Goal: Task Accomplishment & Management: Manage account settings

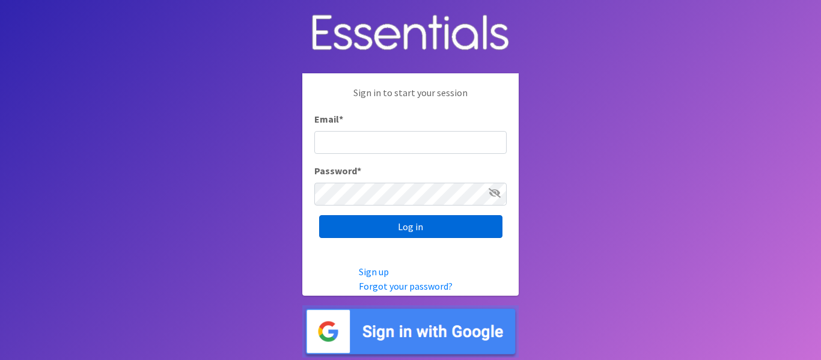
type input "[EMAIL_ADDRESS][DOMAIN_NAME]"
click at [379, 223] on input "Log in" at bounding box center [410, 226] width 183 height 23
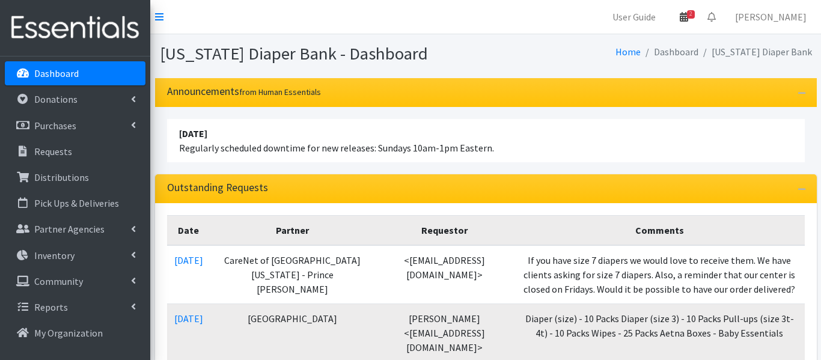
click at [695, 13] on span "2" at bounding box center [691, 14] width 8 height 8
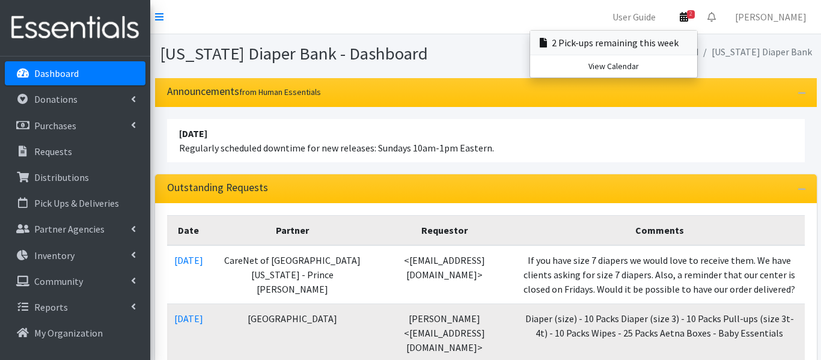
click at [697, 46] on link "2 Pick-ups remaining this week" at bounding box center [613, 43] width 167 height 24
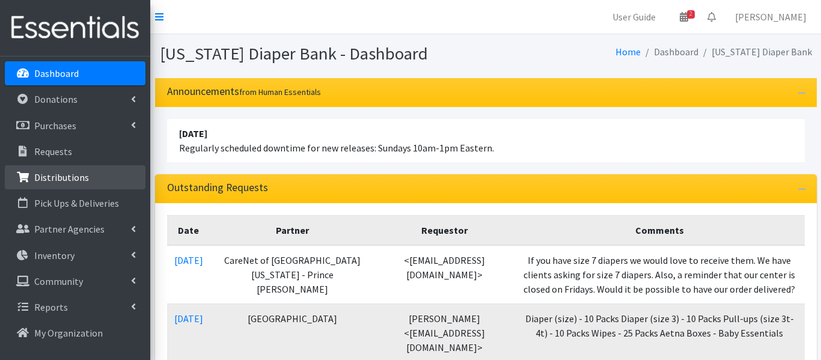
click at [70, 177] on p "Distributions" at bounding box center [61, 177] width 55 height 12
